Goal: Transaction & Acquisition: Purchase product/service

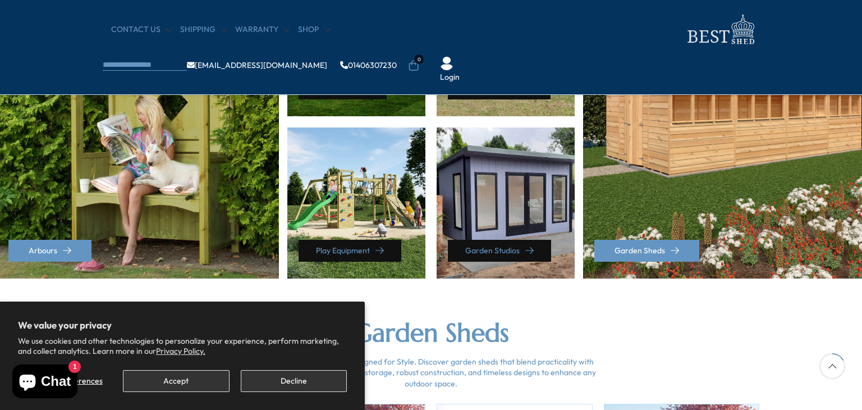
scroll to position [607, 0]
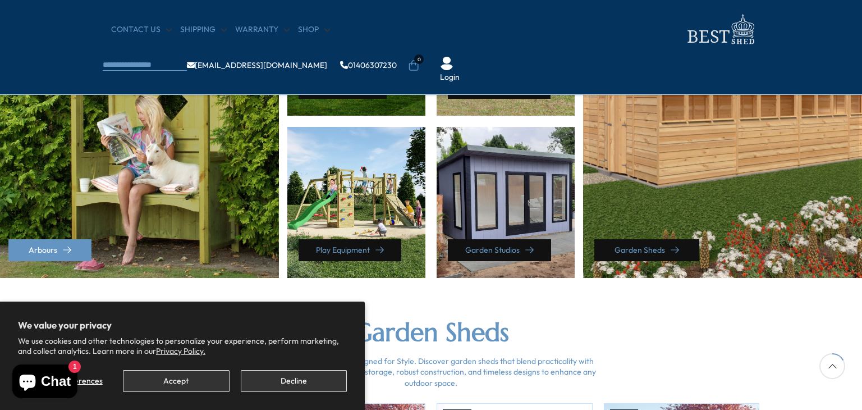
click at [666, 252] on link "Garden Sheds" at bounding box center [647, 250] width 105 height 22
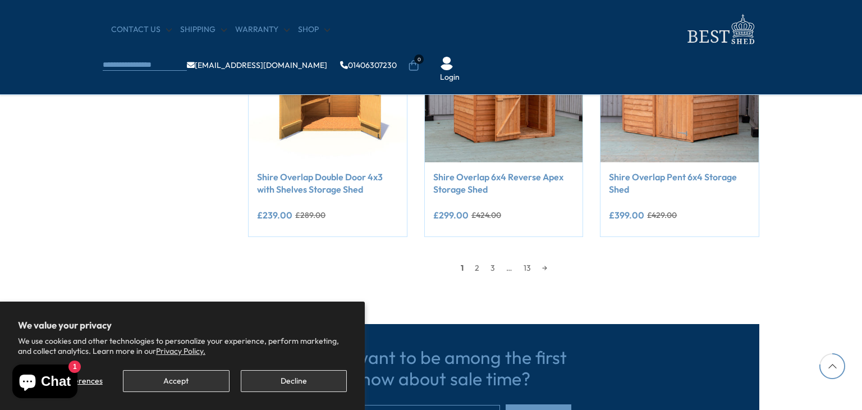
scroll to position [1011, 0]
click at [474, 270] on link "2" at bounding box center [477, 268] width 16 height 17
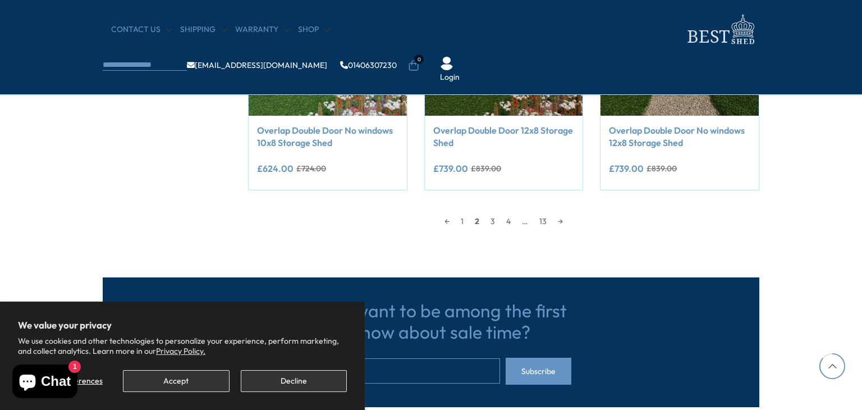
scroll to position [1056, 0]
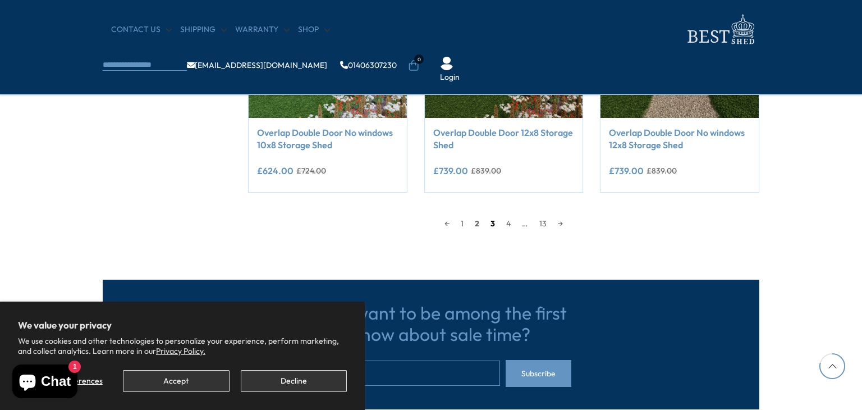
click at [494, 225] on link "3" at bounding box center [493, 223] width 16 height 17
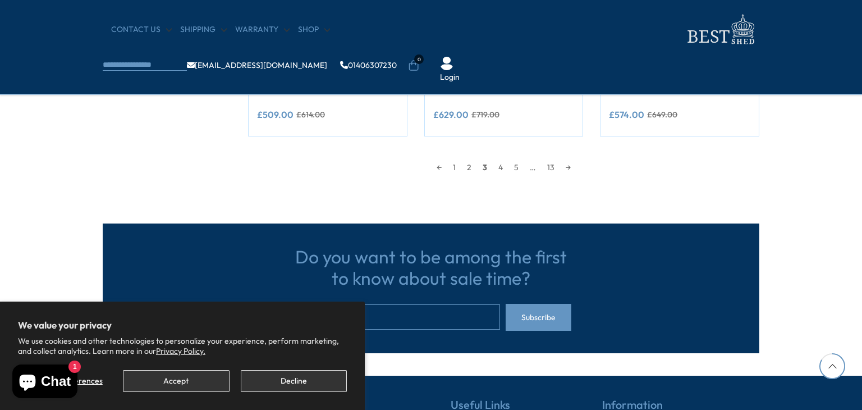
scroll to position [1112, 0]
click at [502, 165] on link "4" at bounding box center [501, 167] width 16 height 17
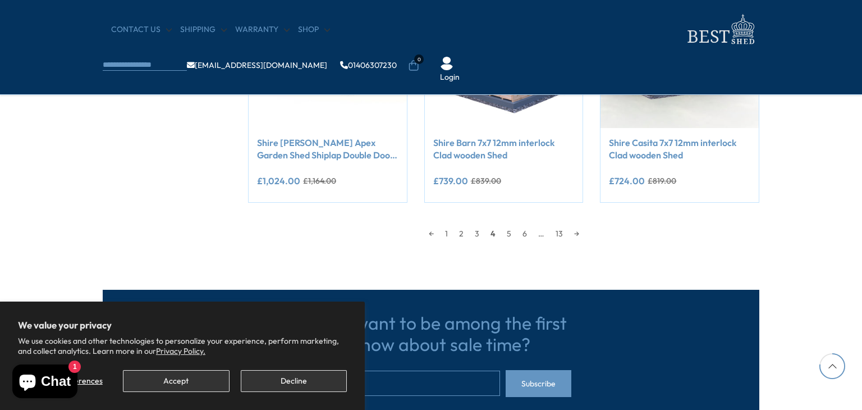
scroll to position [1056, 0]
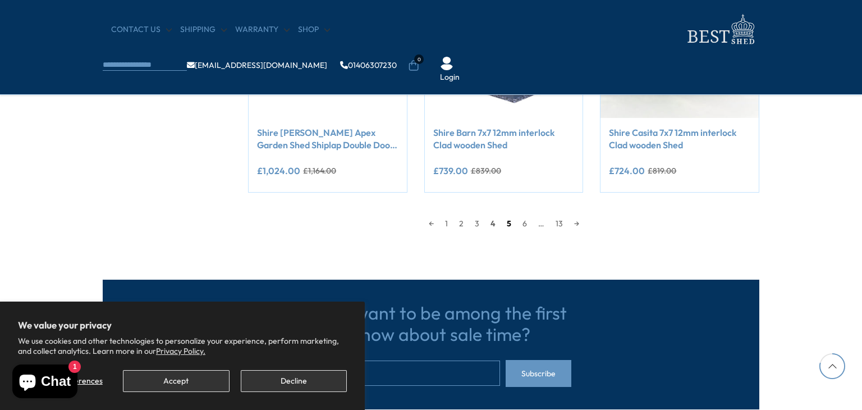
click at [508, 224] on link "5" at bounding box center [509, 223] width 16 height 17
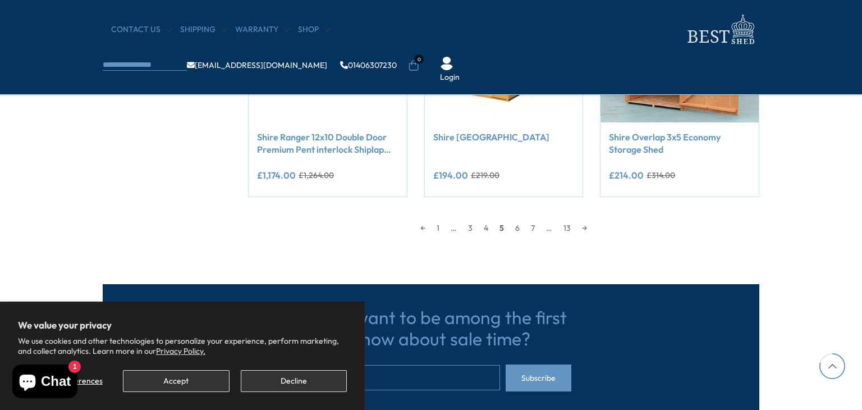
scroll to position [1056, 0]
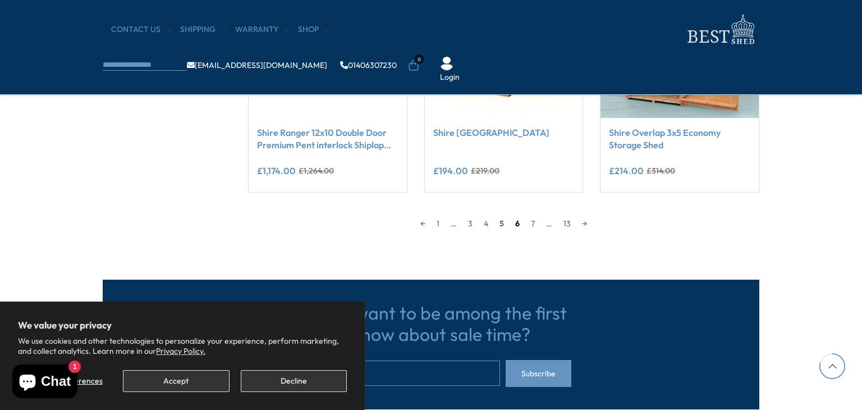
click at [519, 223] on link "6" at bounding box center [518, 223] width 16 height 17
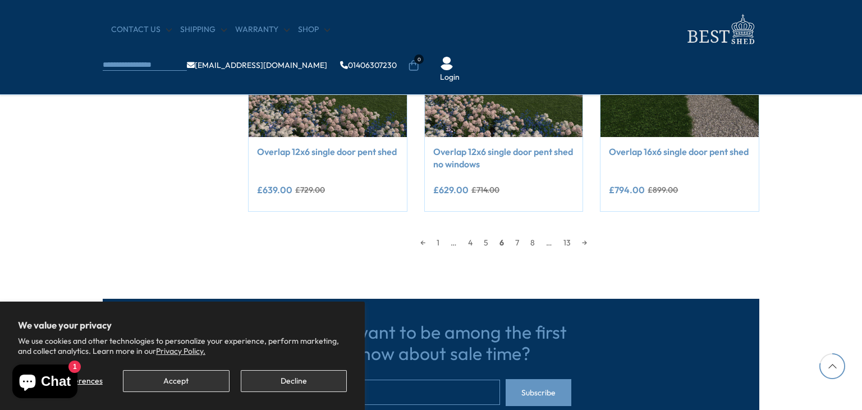
scroll to position [1056, 0]
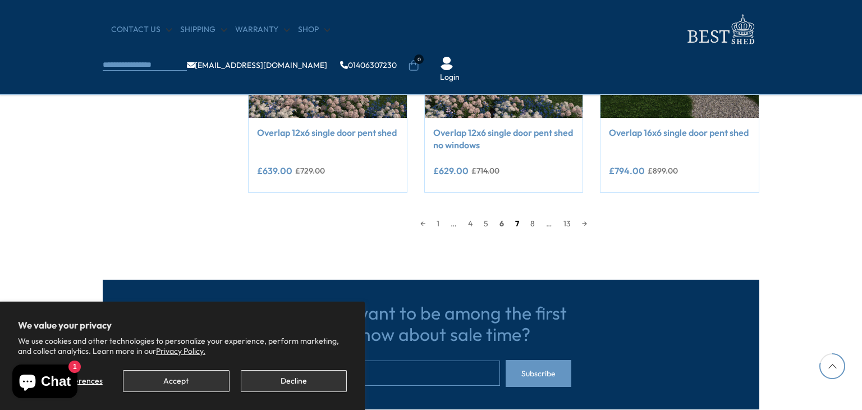
click at [517, 225] on link "7" at bounding box center [517, 223] width 15 height 17
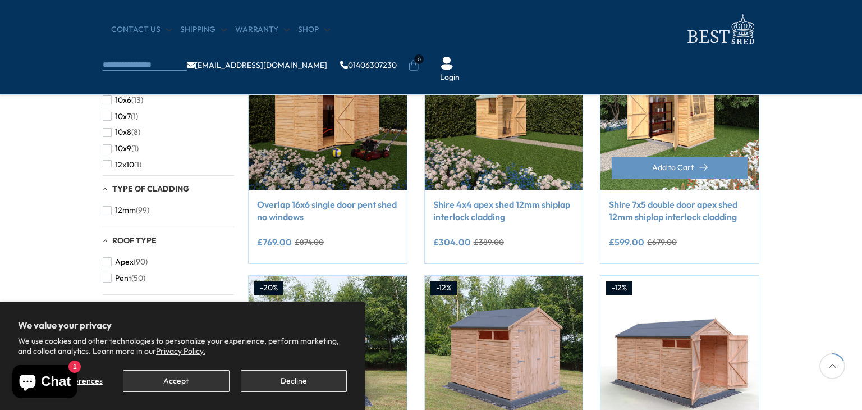
scroll to position [269, 0]
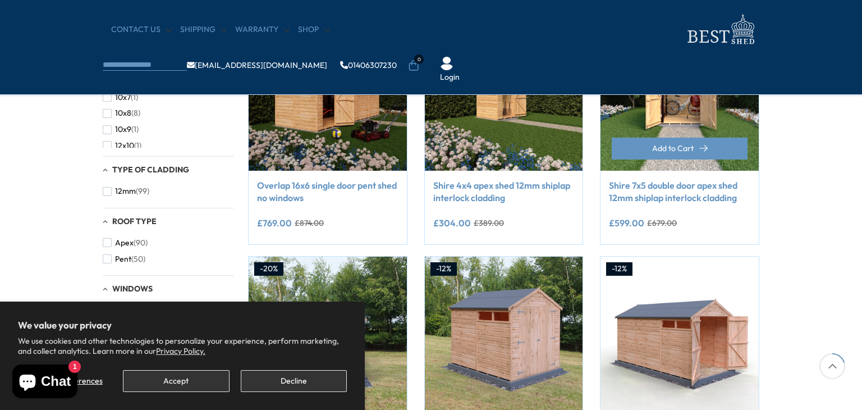
click at [683, 104] on img at bounding box center [680, 91] width 158 height 158
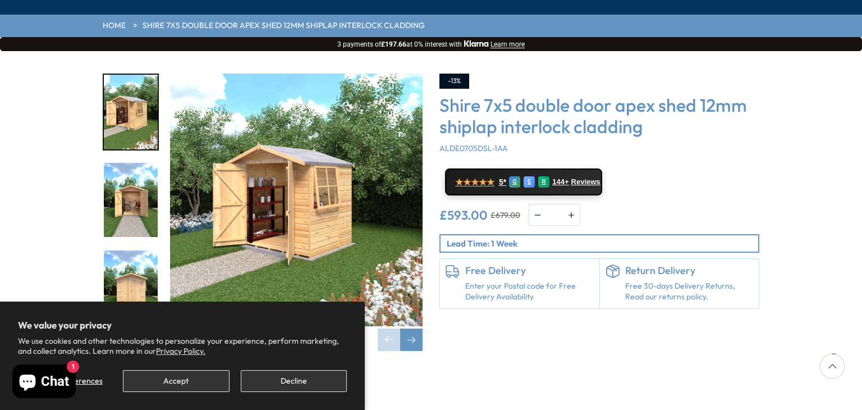
scroll to position [168, 0]
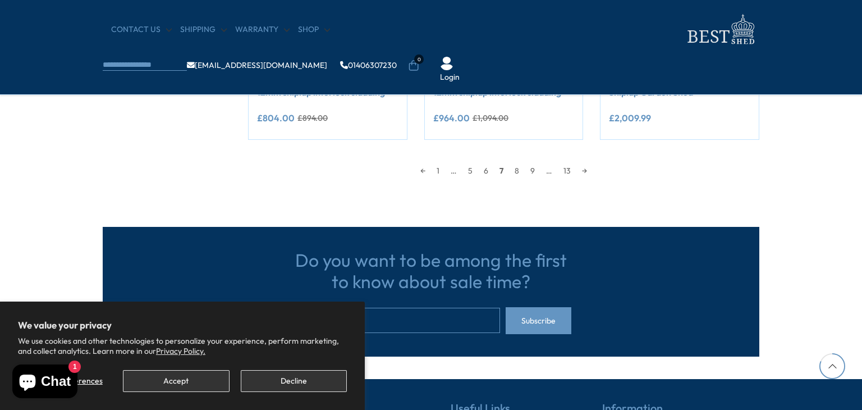
scroll to position [1112, 0]
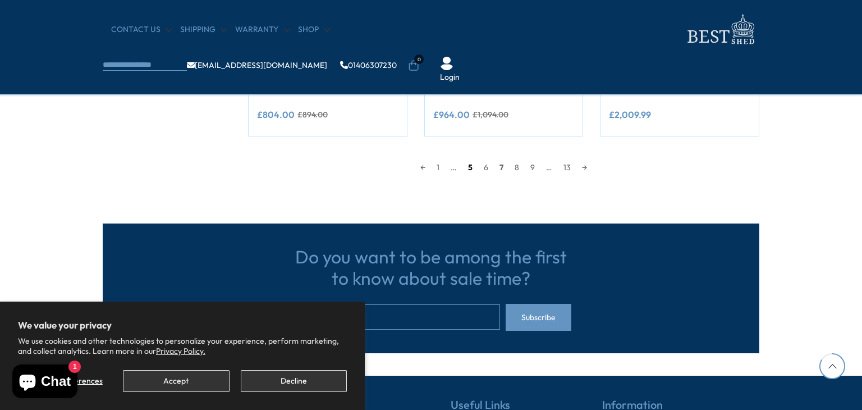
click at [471, 168] on link "5" at bounding box center [471, 167] width 16 height 17
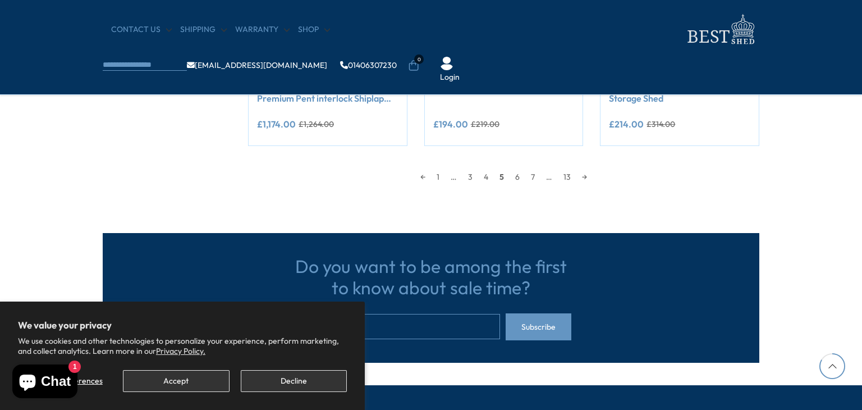
scroll to position [1112, 0]
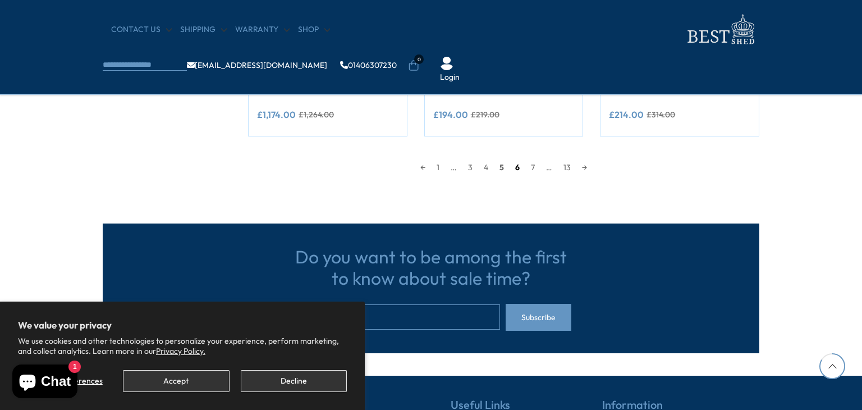
click at [515, 170] on link "6" at bounding box center [518, 167] width 16 height 17
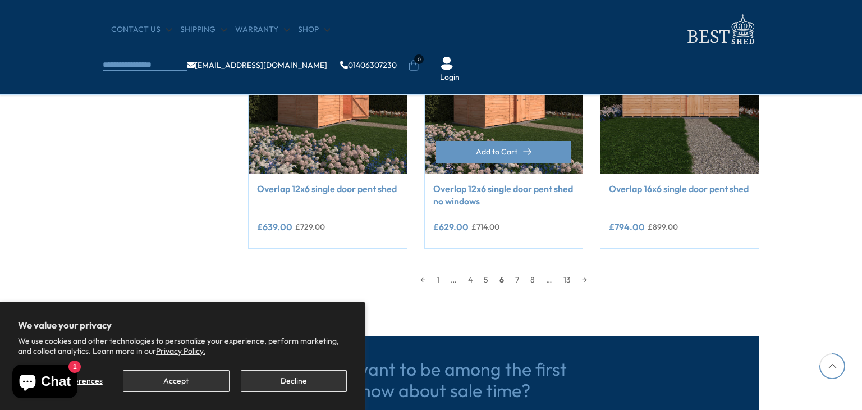
scroll to position [1112, 0]
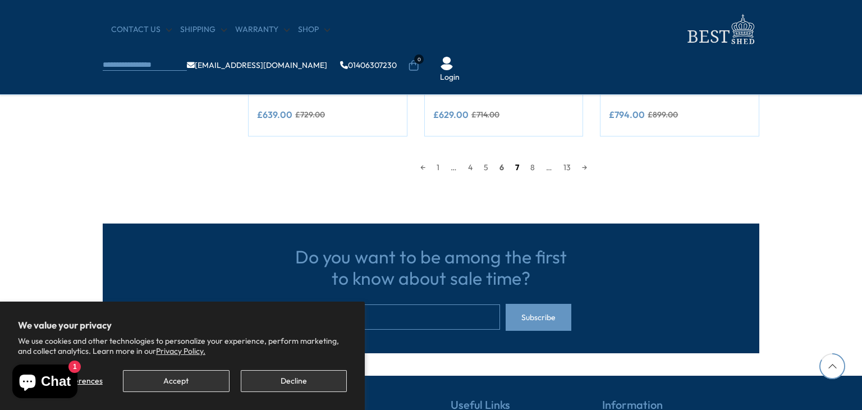
click at [518, 165] on link "7" at bounding box center [517, 167] width 15 height 17
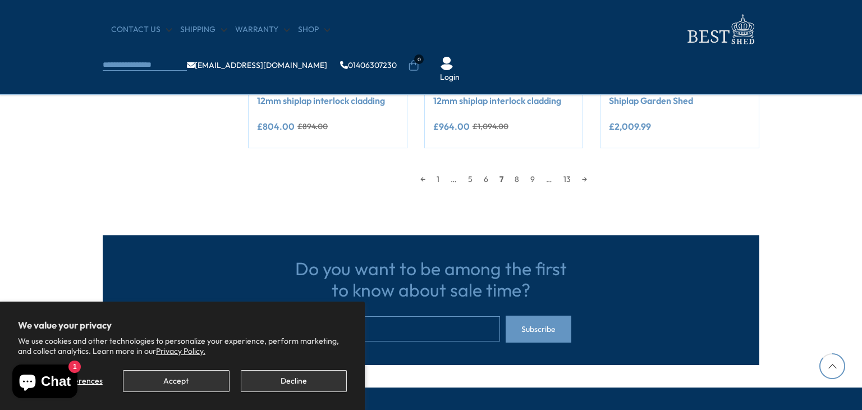
scroll to position [1168, 0]
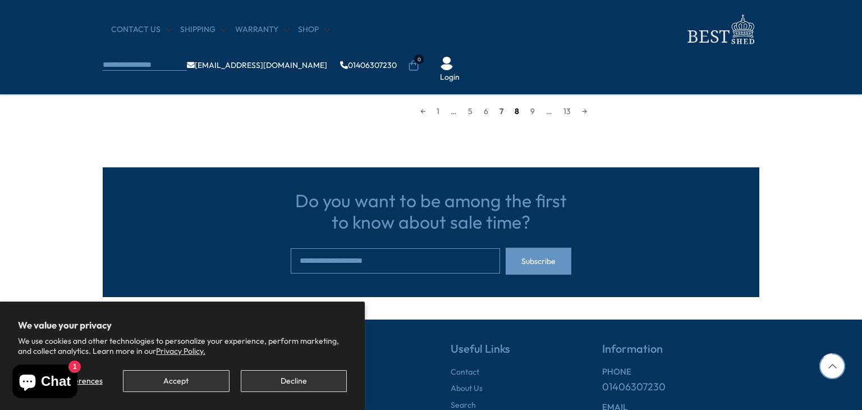
click at [515, 111] on link "8" at bounding box center [517, 111] width 16 height 17
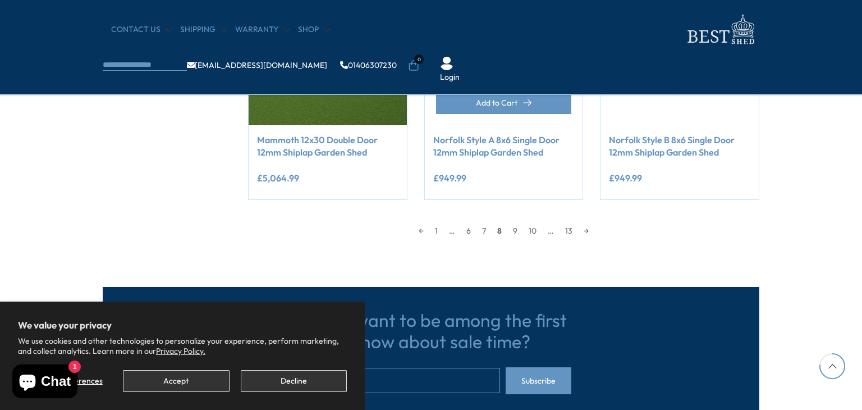
scroll to position [1056, 0]
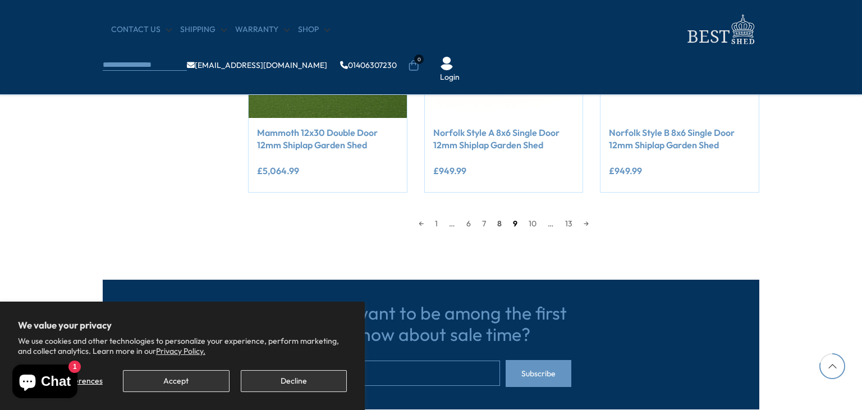
click at [513, 225] on link "9" at bounding box center [516, 223] width 16 height 17
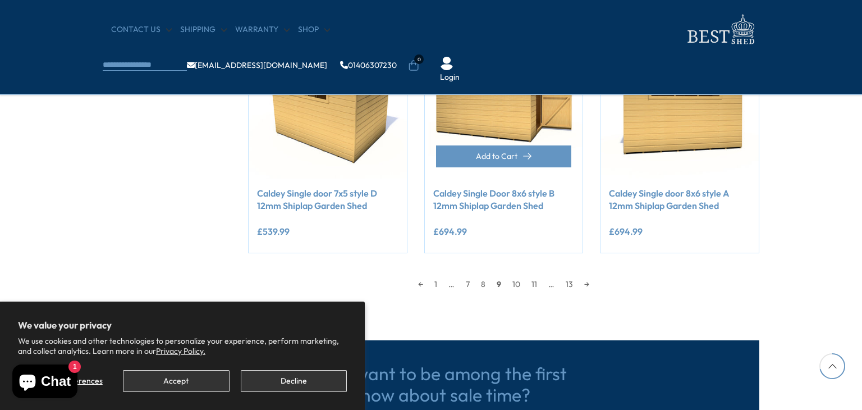
scroll to position [1056, 0]
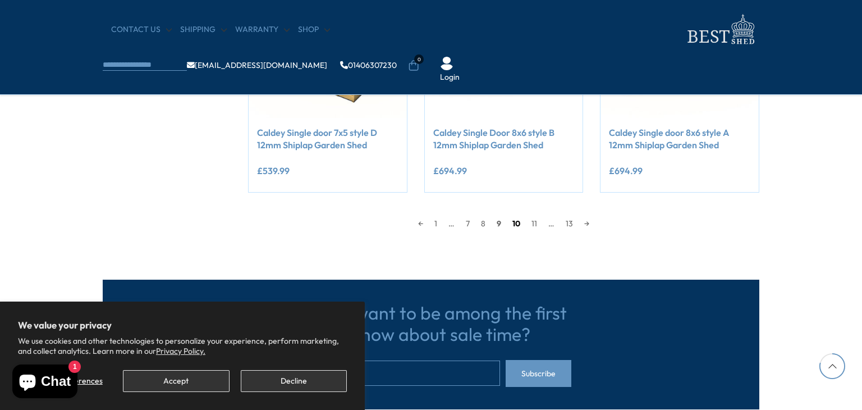
click at [520, 223] on link "10" at bounding box center [516, 223] width 19 height 17
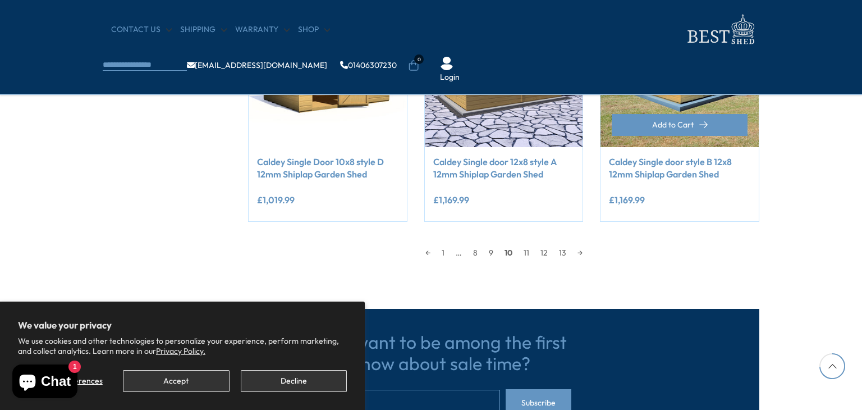
scroll to position [1056, 0]
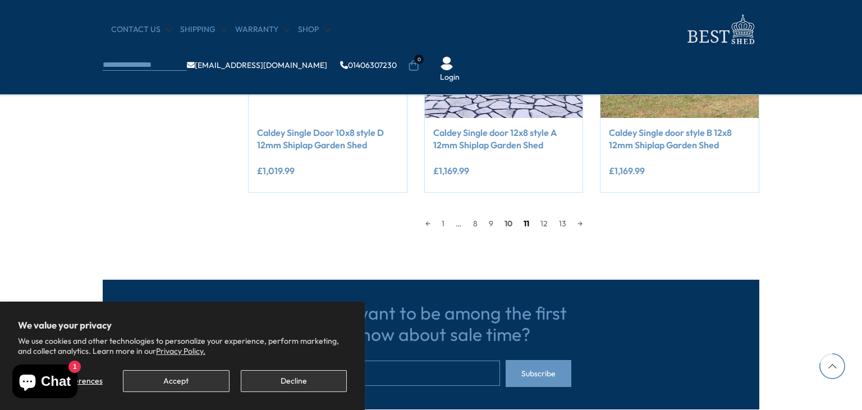
click at [526, 225] on link "11" at bounding box center [526, 223] width 17 height 17
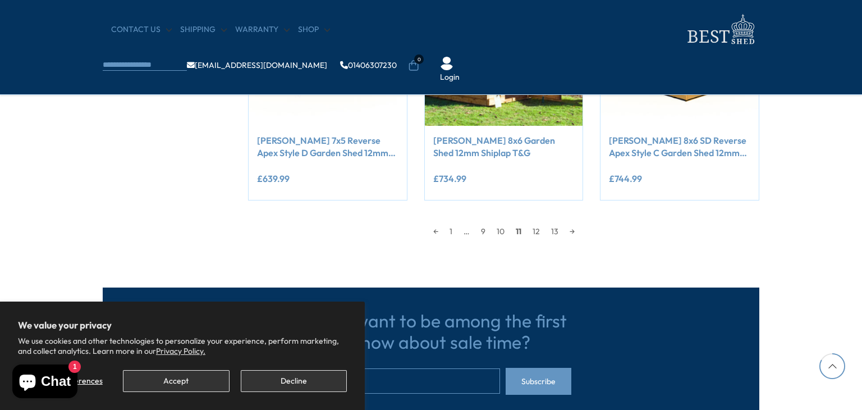
scroll to position [1112, 0]
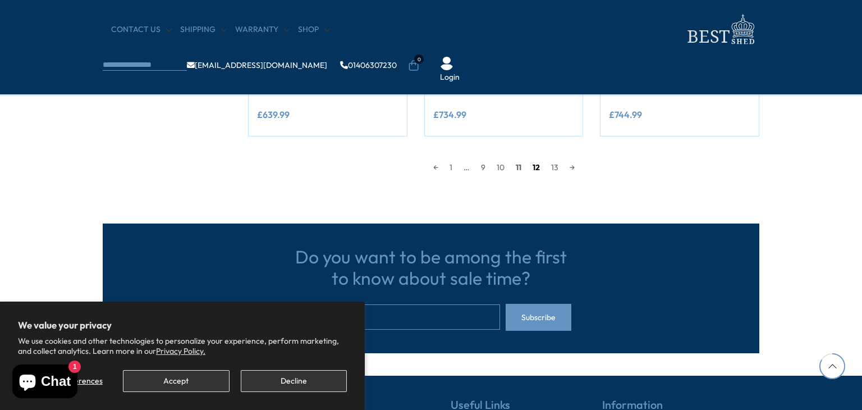
click at [538, 167] on link "12" at bounding box center [536, 167] width 19 height 17
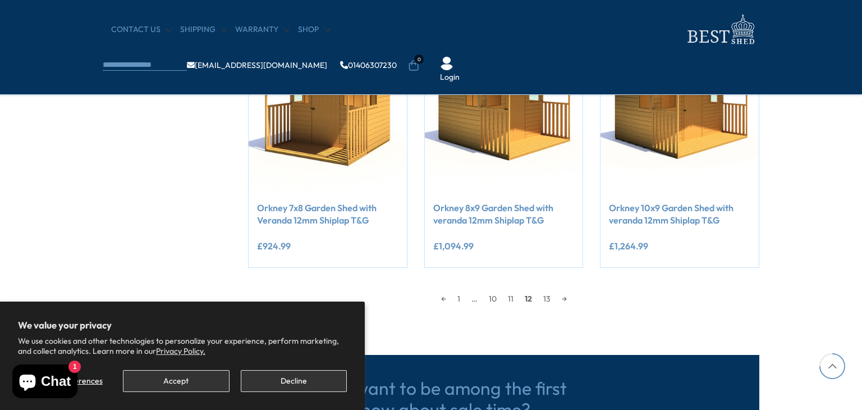
scroll to position [999, 0]
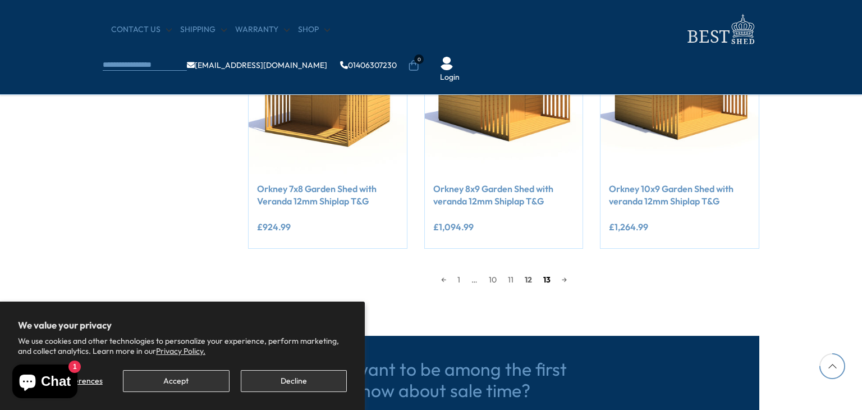
click at [545, 280] on link "13" at bounding box center [547, 279] width 19 height 17
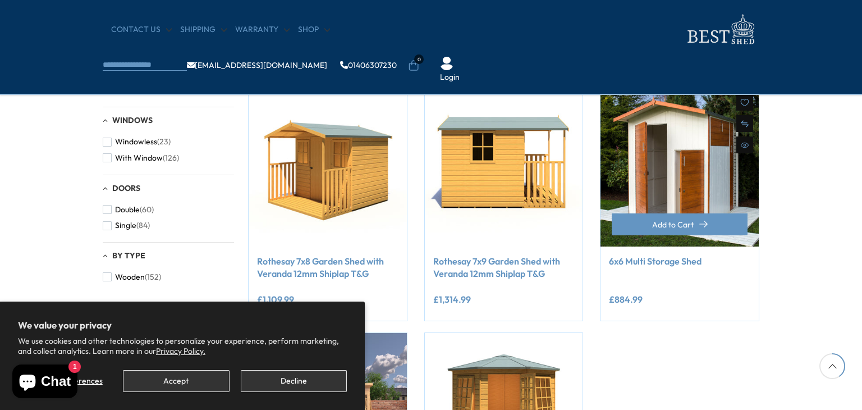
scroll to position [326, 0]
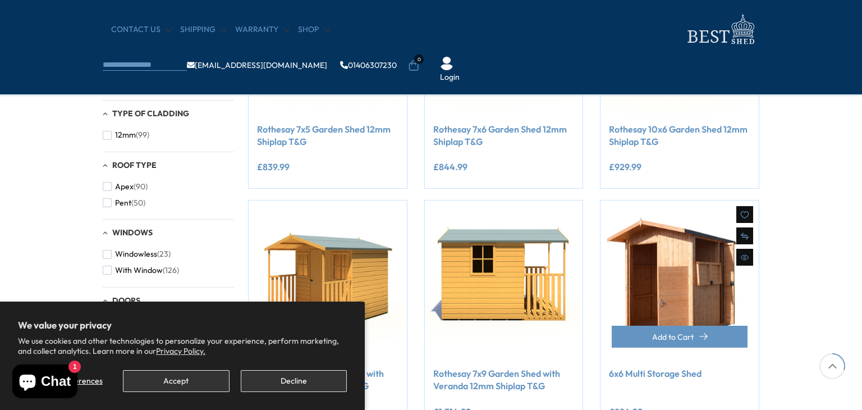
click at [675, 293] on img at bounding box center [680, 279] width 158 height 158
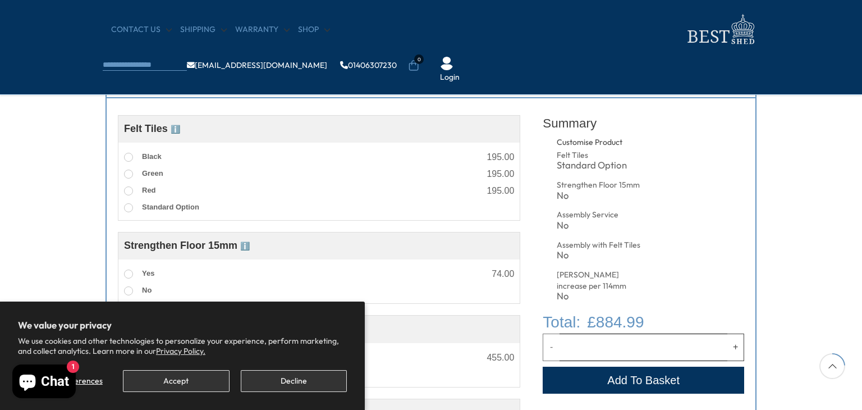
scroll to position [393, 0]
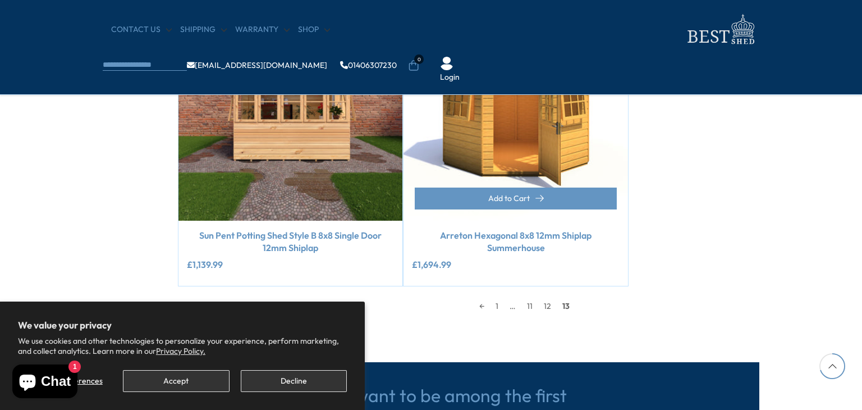
scroll to position [831, 0]
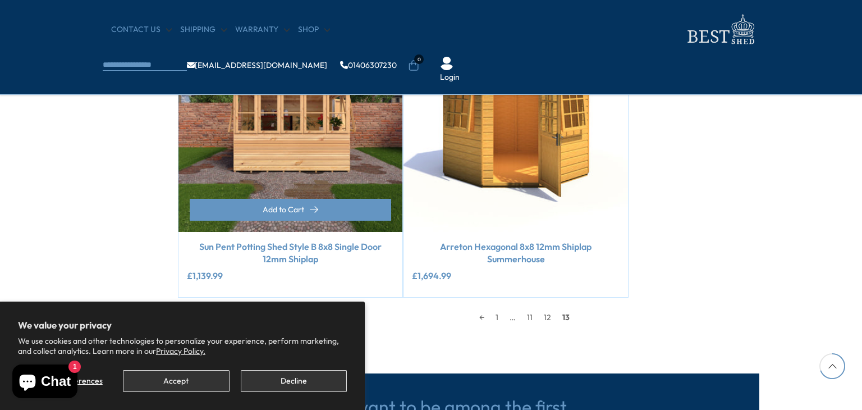
click at [287, 141] on img at bounding box center [291, 120] width 224 height 224
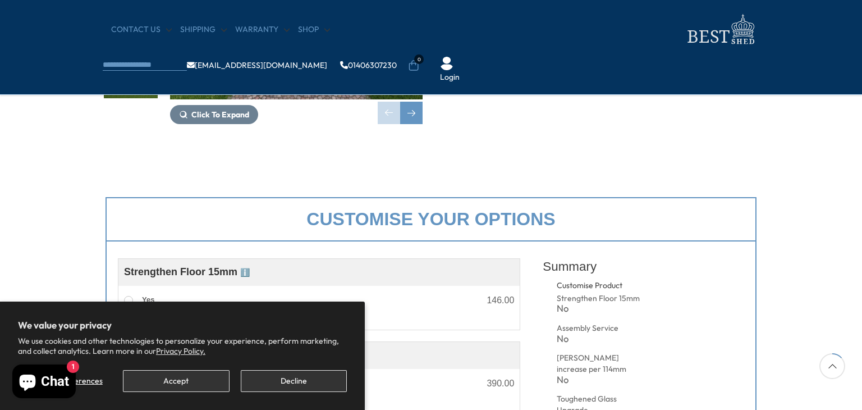
scroll to position [225, 0]
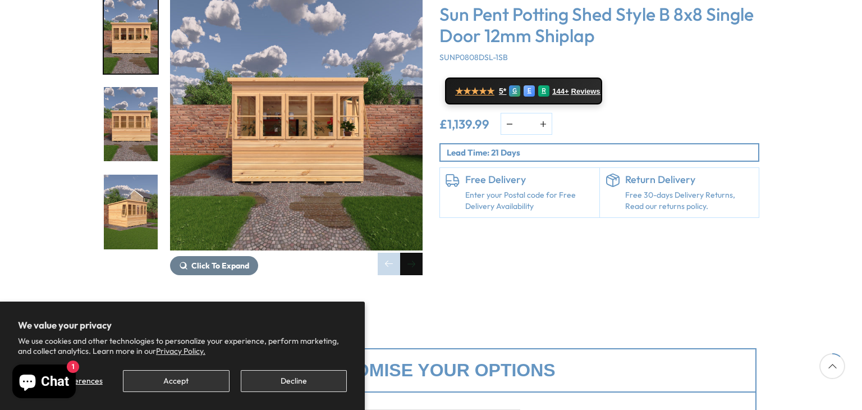
click at [414, 253] on div "Next slide" at bounding box center [411, 264] width 22 height 22
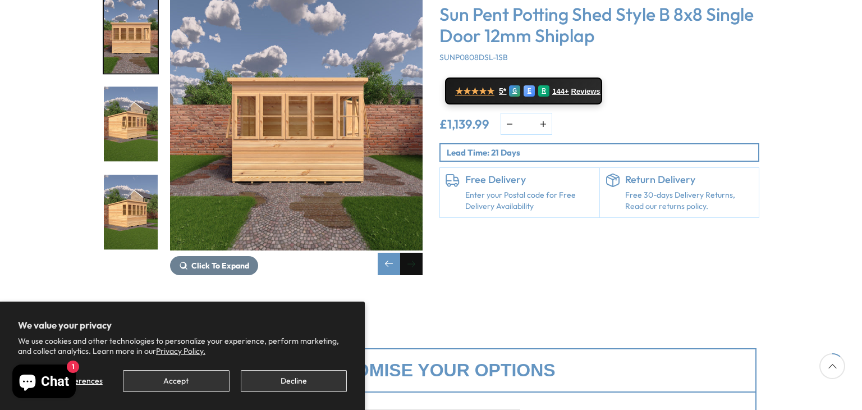
click at [413, 253] on div "Next slide" at bounding box center [411, 264] width 22 height 22
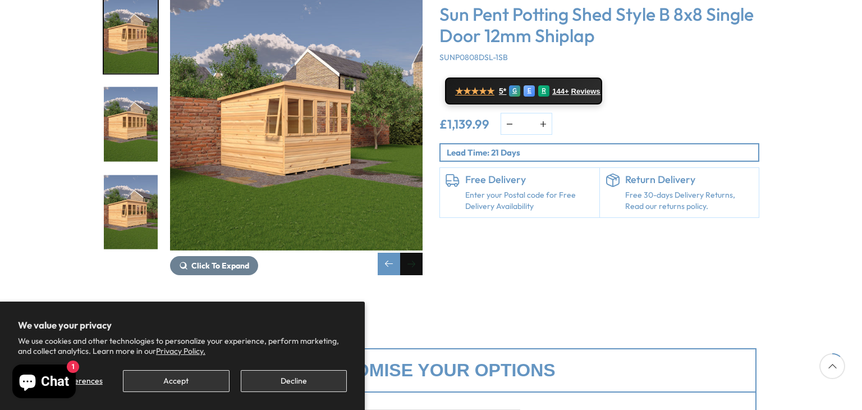
click at [413, 253] on div "Next slide" at bounding box center [411, 264] width 22 height 22
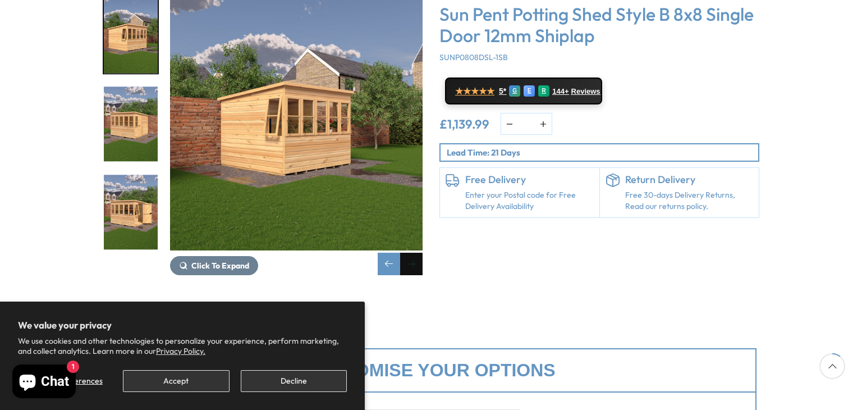
click at [413, 253] on div "Next slide" at bounding box center [411, 264] width 22 height 22
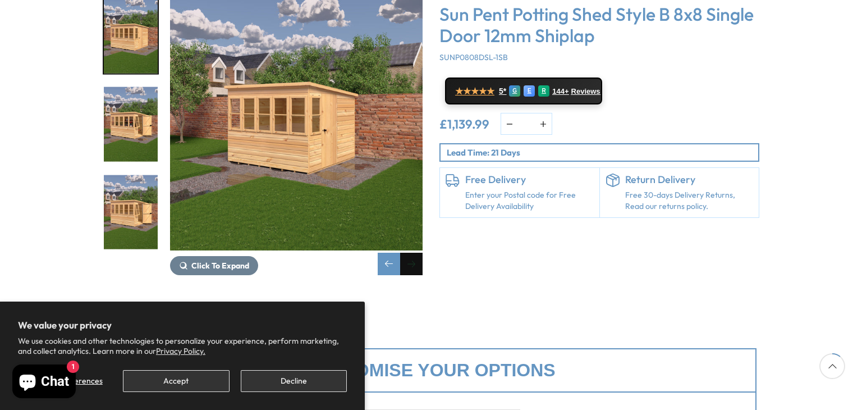
click at [412, 253] on div "Next slide" at bounding box center [411, 264] width 22 height 22
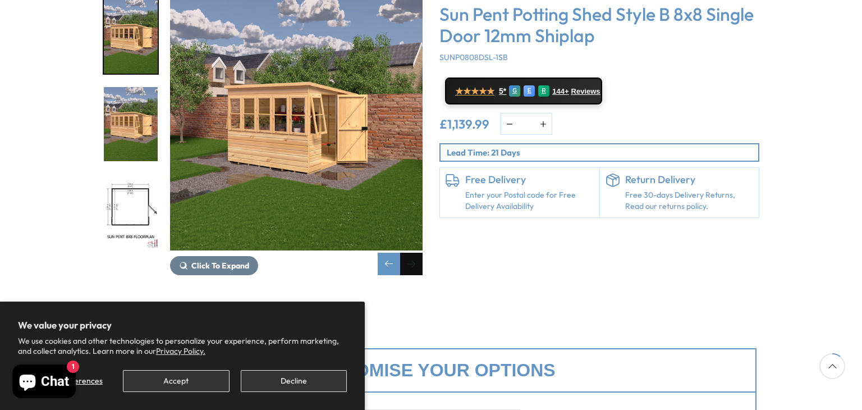
click at [411, 253] on div "Next slide" at bounding box center [411, 264] width 22 height 22
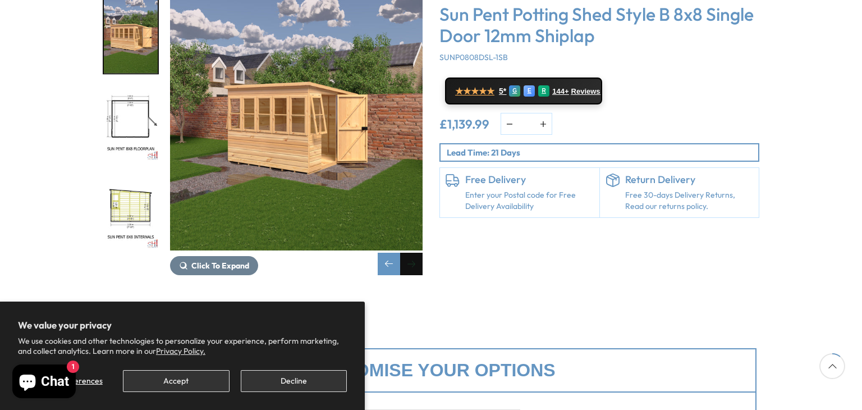
click at [411, 253] on div "Next slide" at bounding box center [411, 264] width 22 height 22
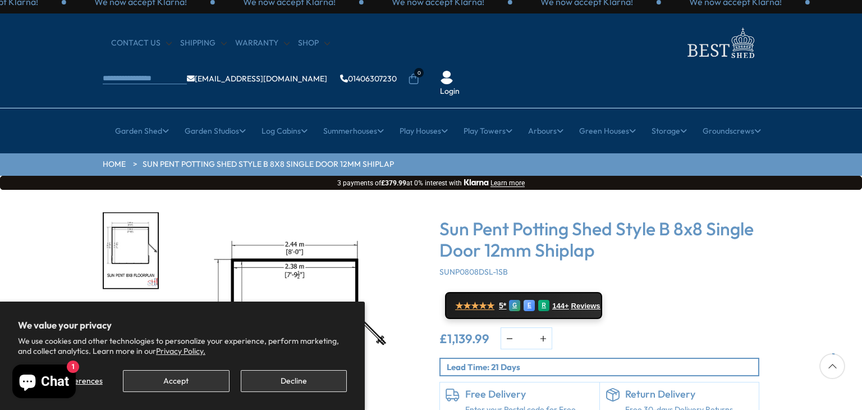
scroll to position [0, 0]
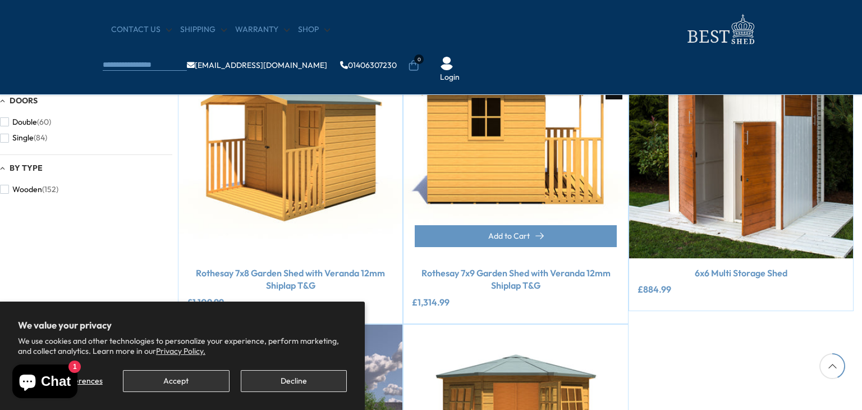
scroll to position [494, 0]
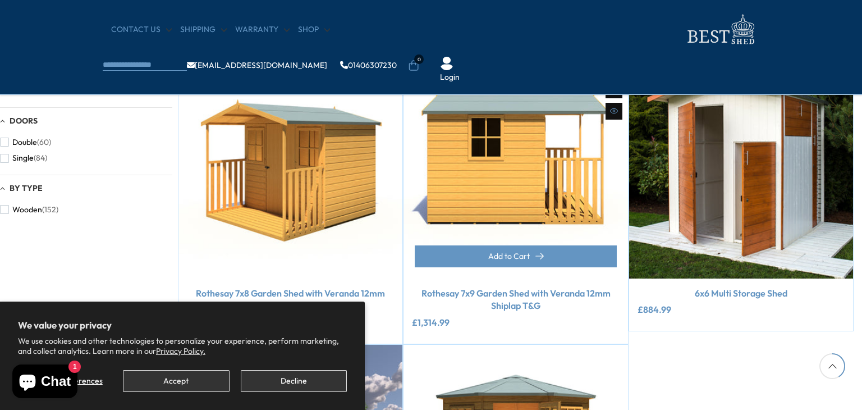
click at [517, 161] on img at bounding box center [516, 166] width 224 height 224
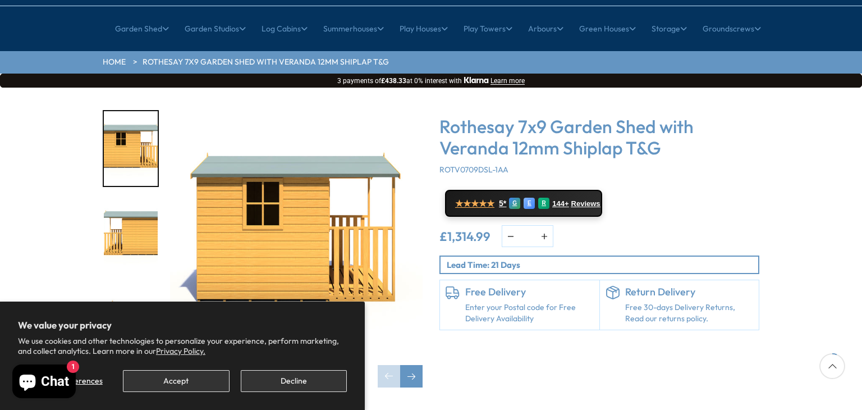
scroll to position [168, 0]
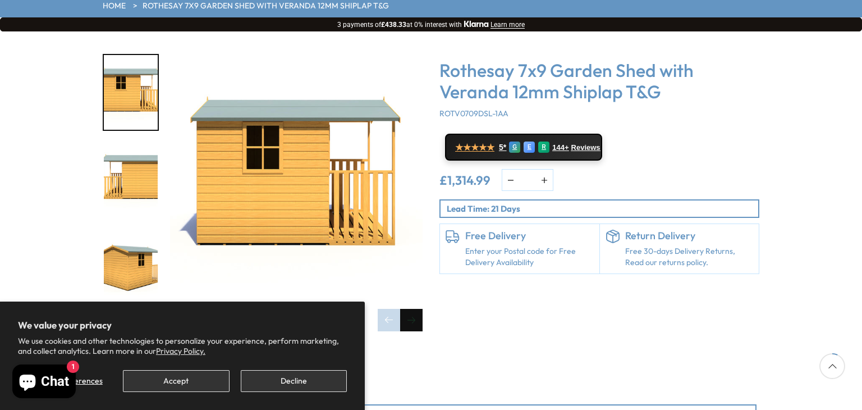
click at [411, 309] on div "Next slide" at bounding box center [411, 320] width 22 height 22
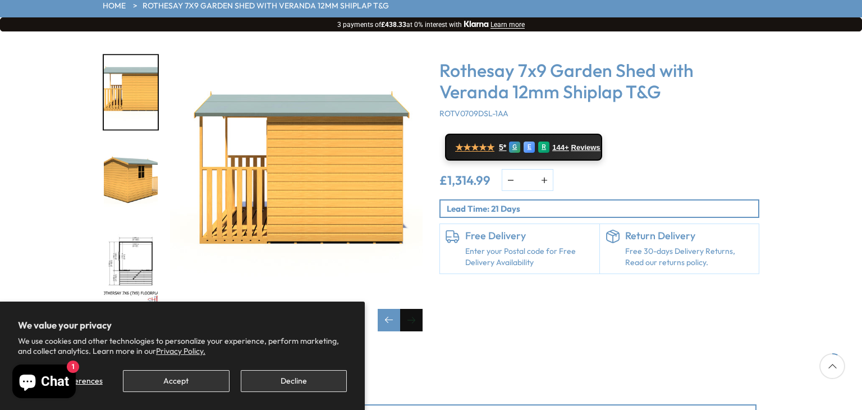
click at [411, 309] on div "Next slide" at bounding box center [411, 320] width 22 height 22
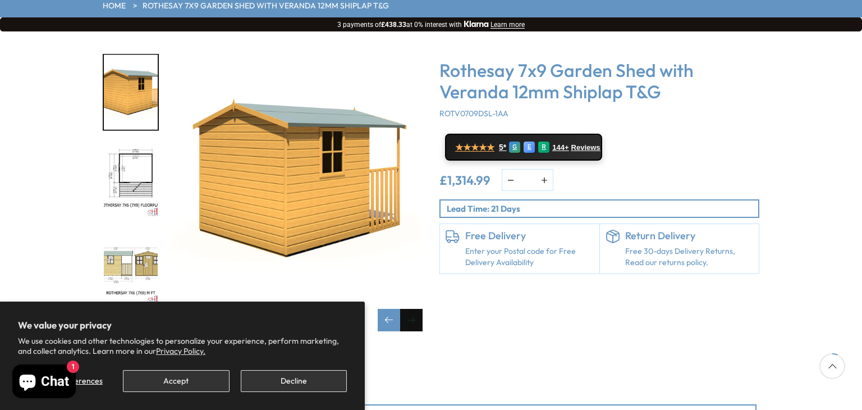
click at [411, 309] on div "Next slide" at bounding box center [411, 320] width 22 height 22
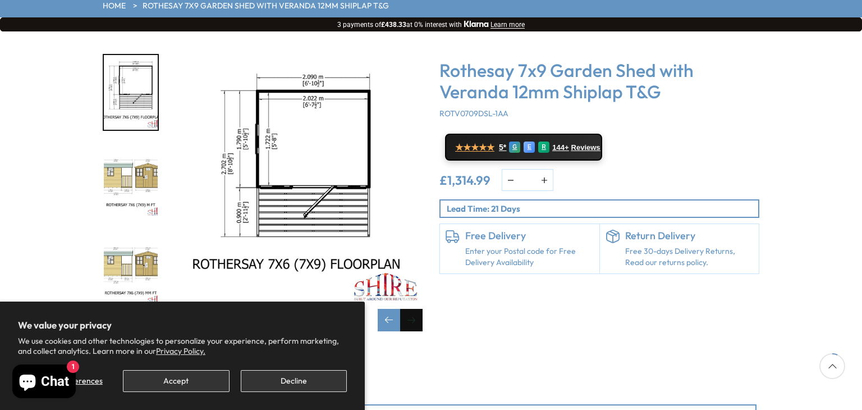
click at [417, 309] on div "Next slide" at bounding box center [411, 320] width 22 height 22
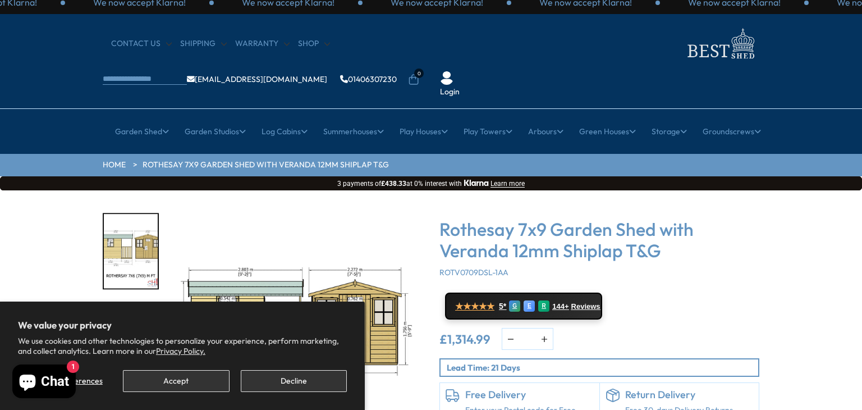
scroll to position [0, 0]
